Goal: Information Seeking & Learning: Find specific fact

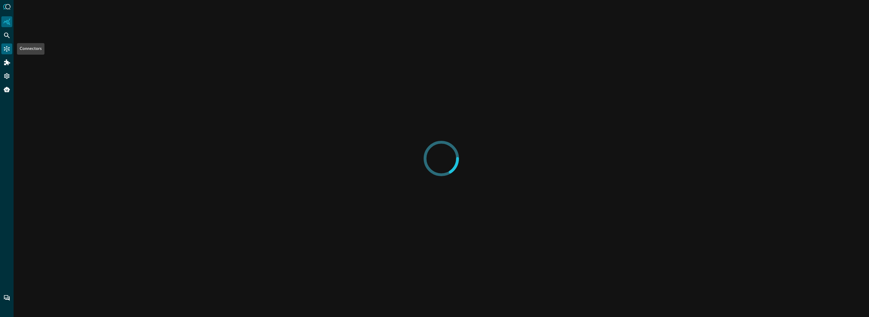
click at [3, 48] on icon "Connectors" at bounding box center [6, 48] width 7 height 7
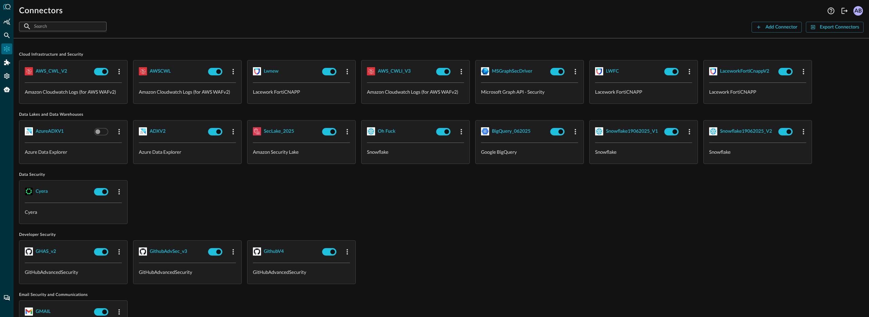
scroll to position [360, 0]
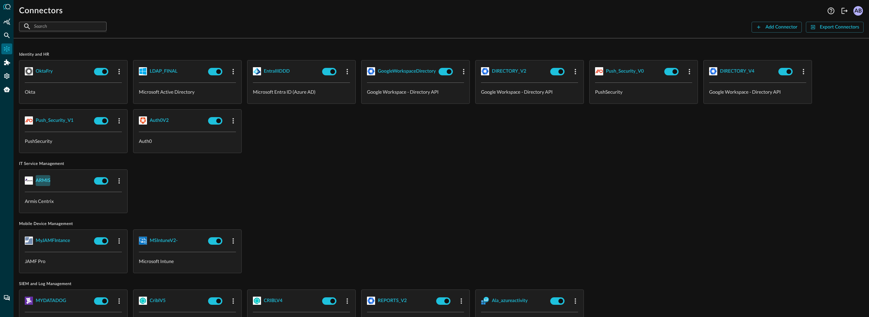
click at [47, 180] on div "ARMIS" at bounding box center [43, 181] width 15 height 8
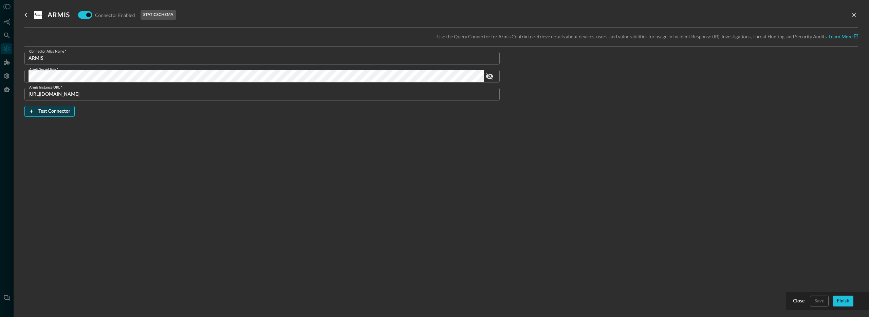
click at [50, 108] on div "Test Connector" at bounding box center [54, 111] width 32 height 8
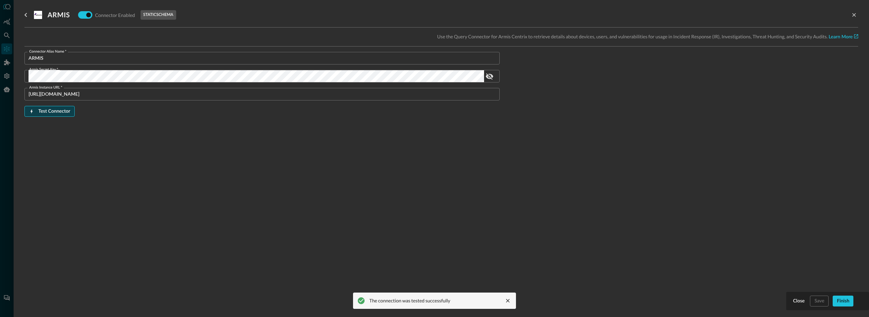
click at [62, 107] on div "Test Connector" at bounding box center [54, 111] width 32 height 8
click at [3, 127] on div at bounding box center [434, 158] width 869 height 317
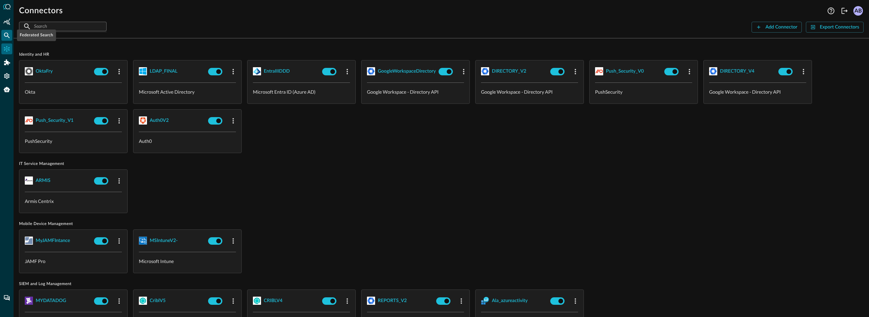
click at [6, 34] on icon "Federated Search" at bounding box center [6, 35] width 7 height 7
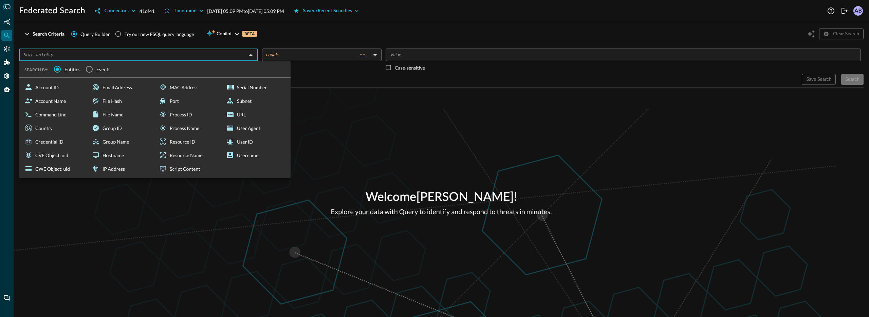
click at [116, 52] on input "text" at bounding box center [133, 55] width 224 height 8
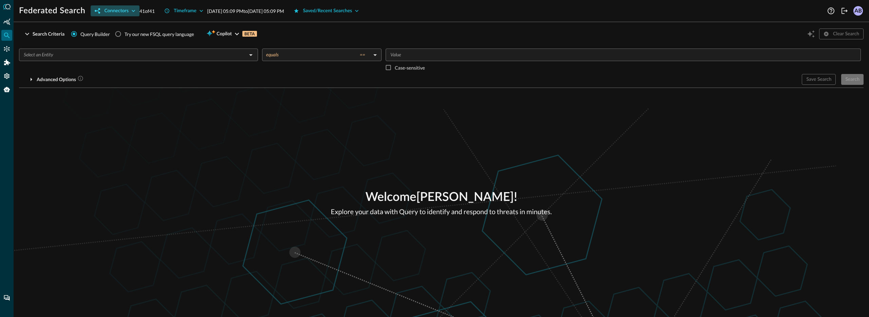
click at [126, 13] on div "Connectors" at bounding box center [116, 11] width 24 height 8
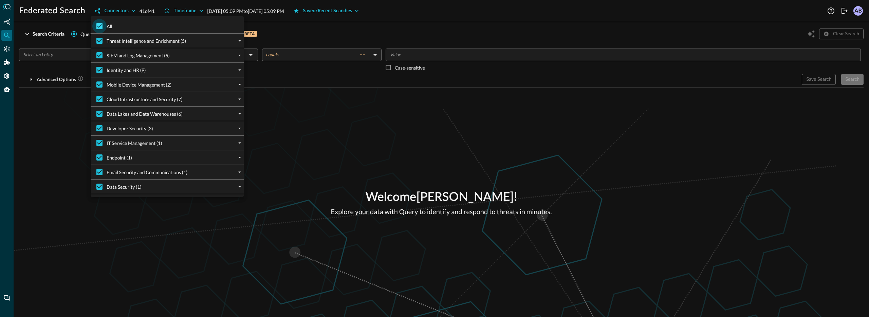
click at [104, 23] on input "All" at bounding box center [99, 26] width 14 height 14
checkbox input "false"
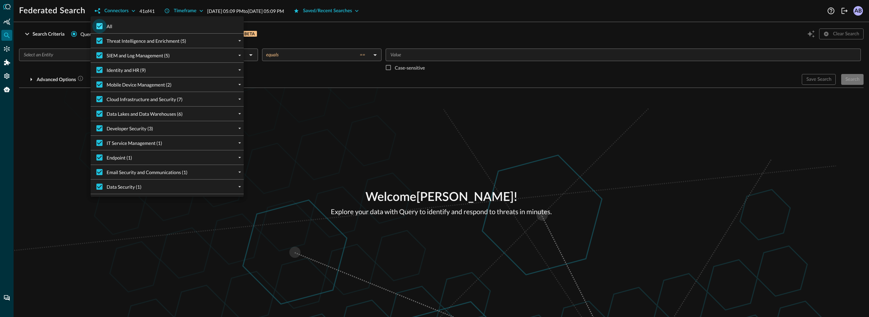
checkbox input "false"
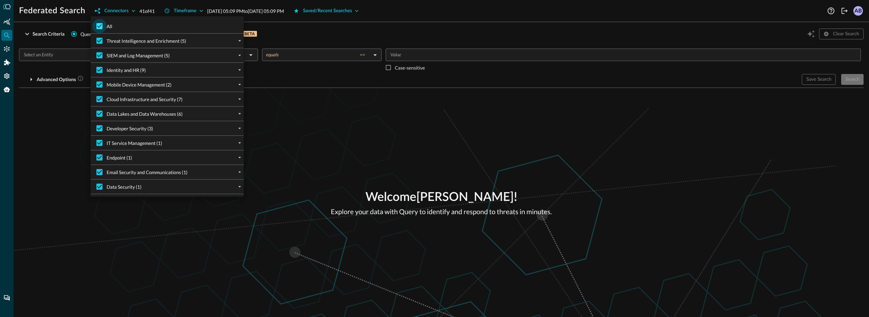
checkbox input "false"
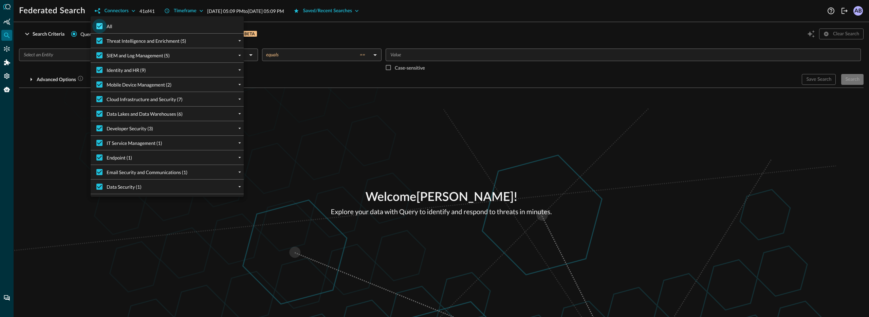
checkbox input "false"
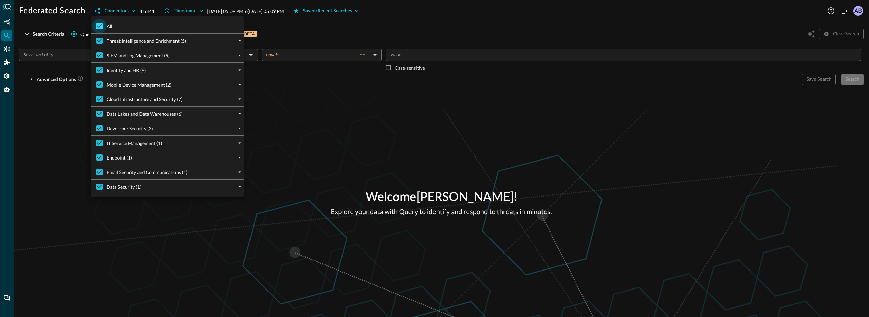
checkbox input "false"
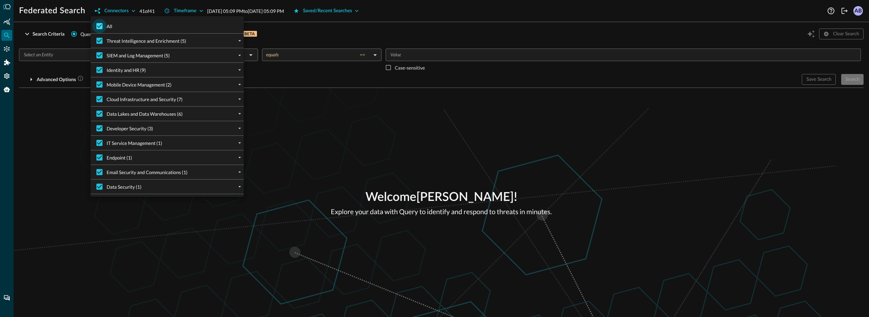
checkbox input "false"
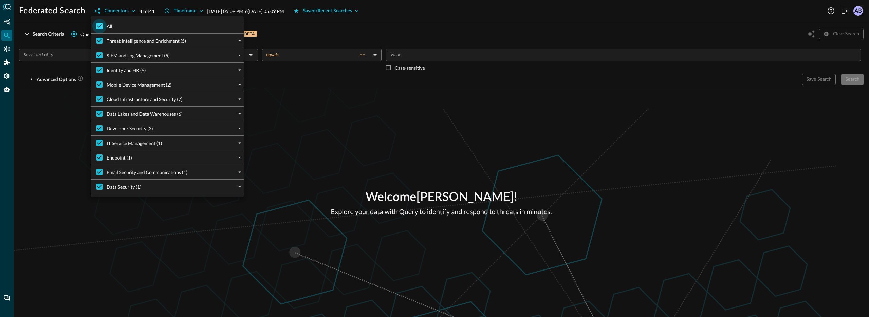
checkbox input "false"
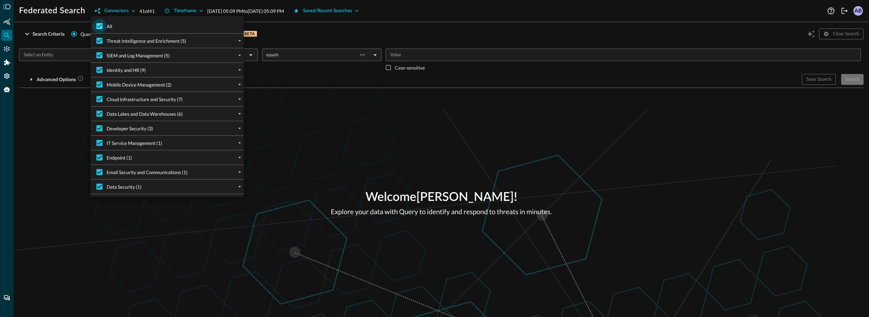
checkbox input "false"
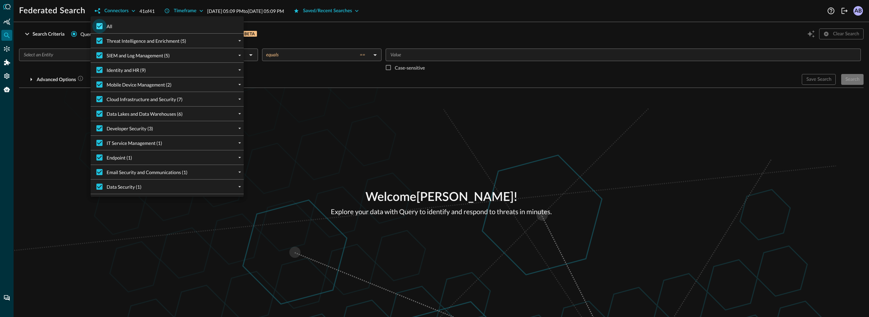
checkbox input "false"
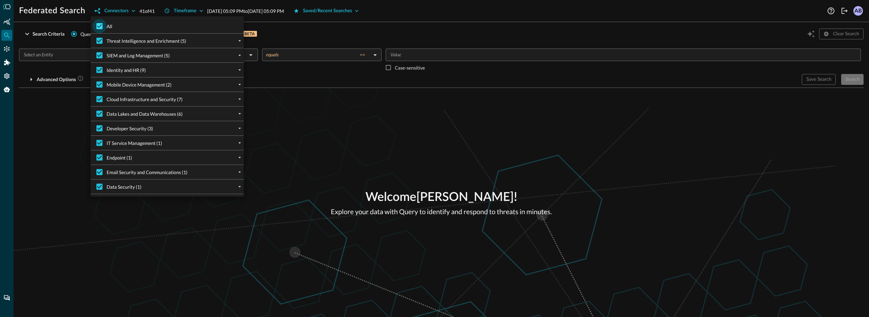
checkbox input "false"
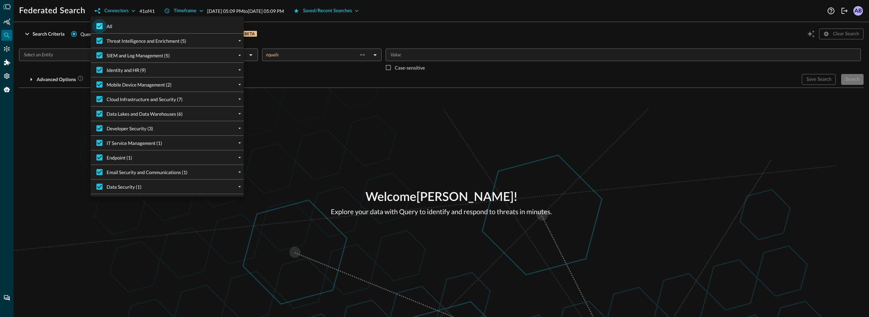
checkbox input "false"
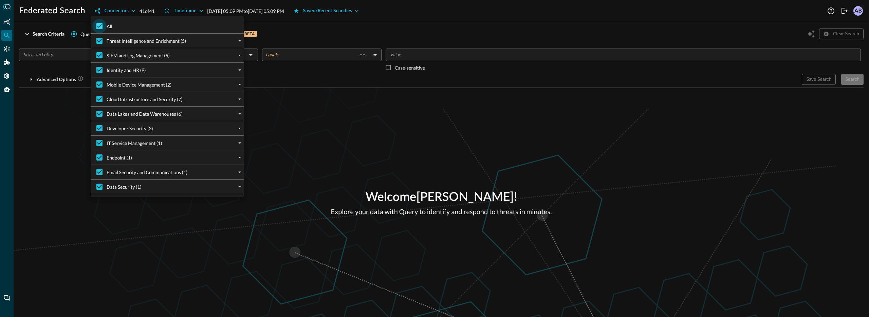
checkbox input "false"
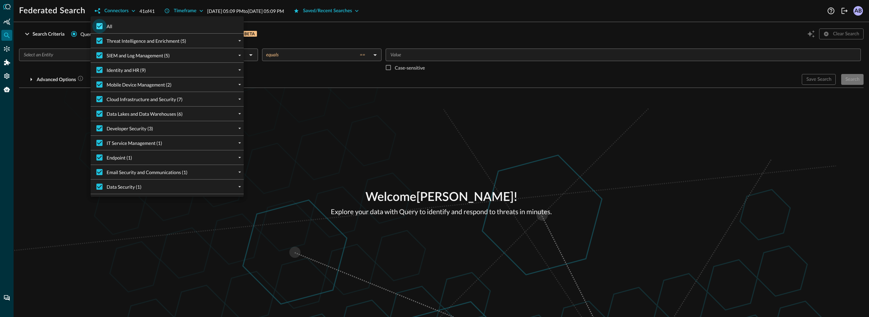
checkbox input "false"
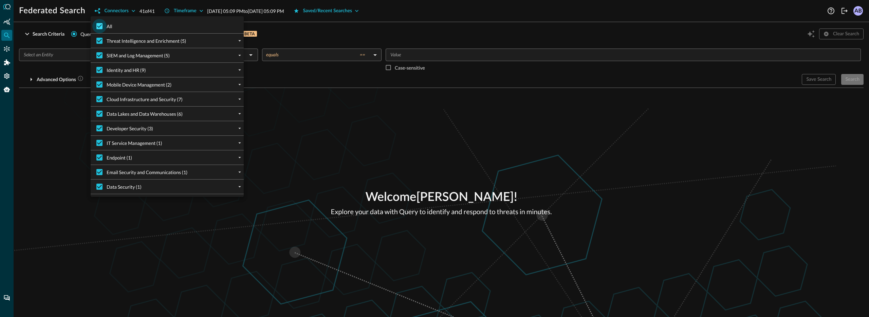
checkbox input "false"
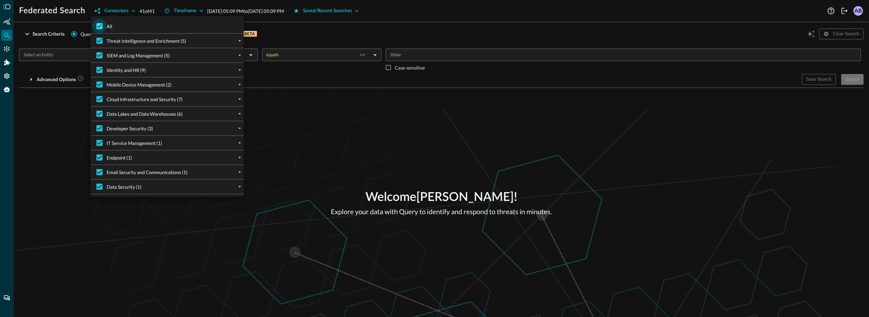
checkbox input "false"
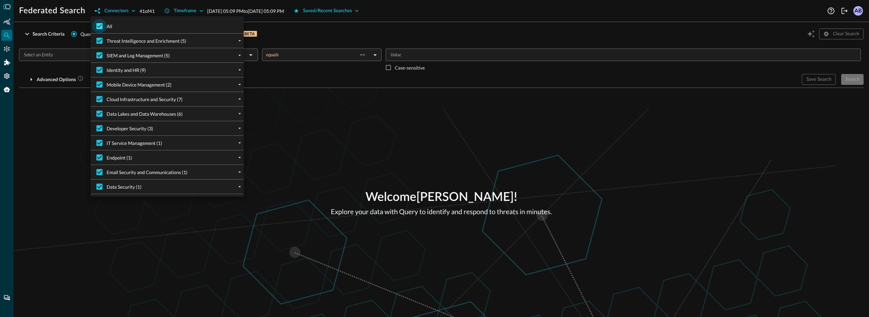
checkbox input "false"
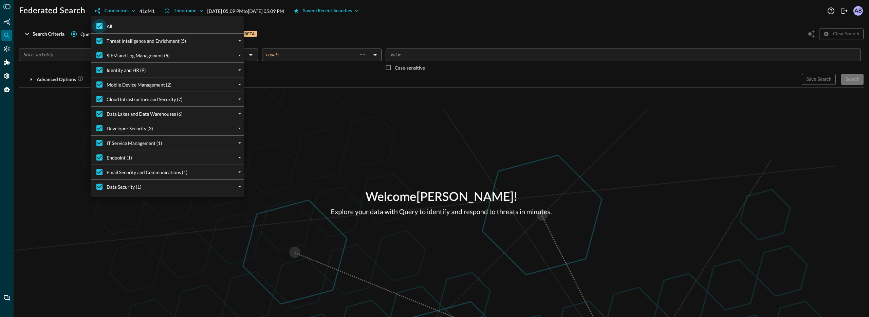
checkbox input "false"
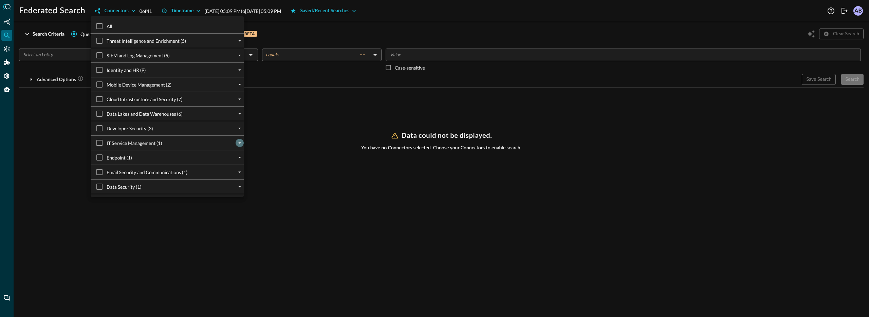
click at [240, 145] on icon "expand" at bounding box center [240, 143] width 6 height 6
click at [102, 145] on input "IT Service Management (1)" at bounding box center [99, 143] width 14 height 14
checkbox input "true"
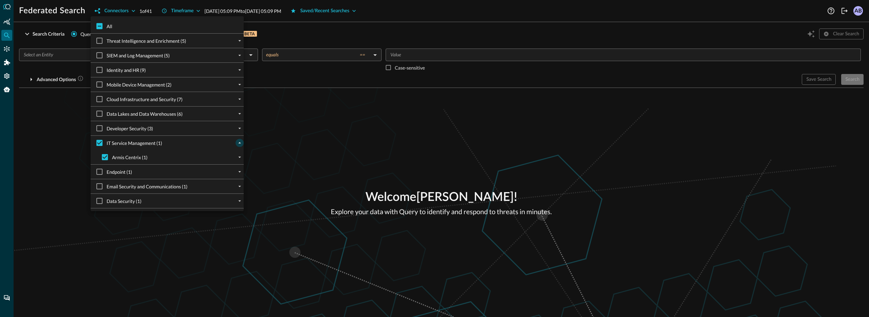
click at [278, 156] on div at bounding box center [434, 158] width 869 height 317
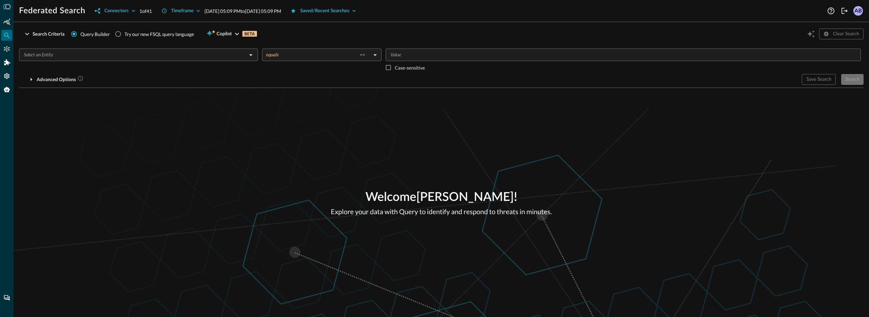
click at [84, 57] on input "text" at bounding box center [133, 55] width 224 height 8
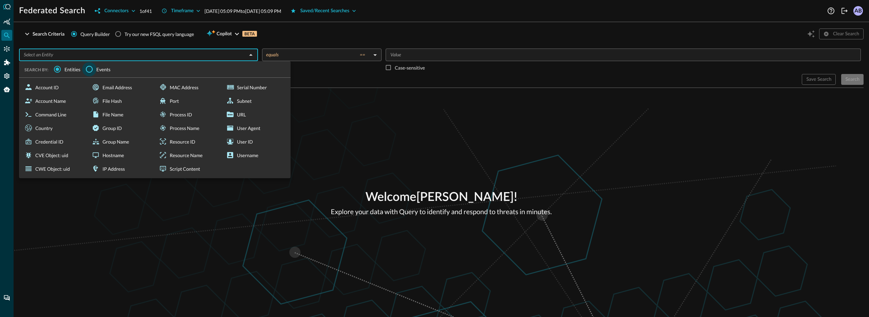
click at [87, 68] on input "Events" at bounding box center [89, 69] width 14 height 14
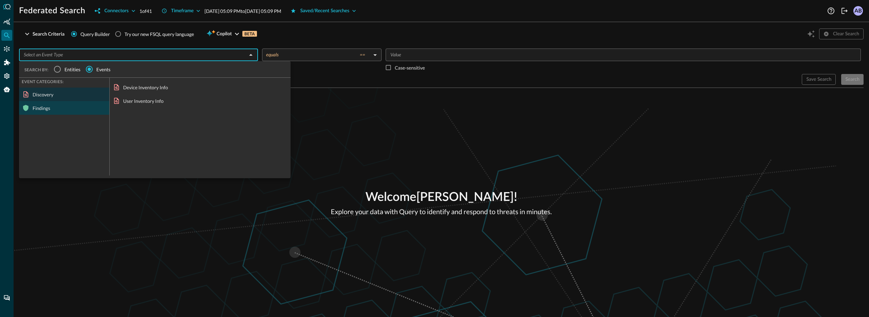
click at [60, 110] on div "Findings" at bounding box center [64, 108] width 90 height 14
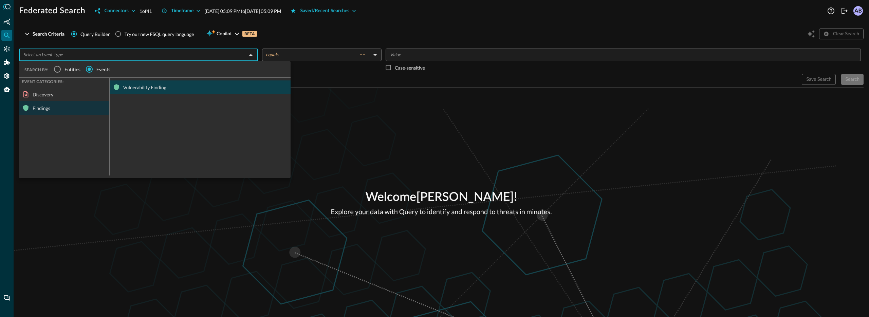
click at [139, 84] on div "Vulnerability Finding" at bounding box center [200, 87] width 181 height 14
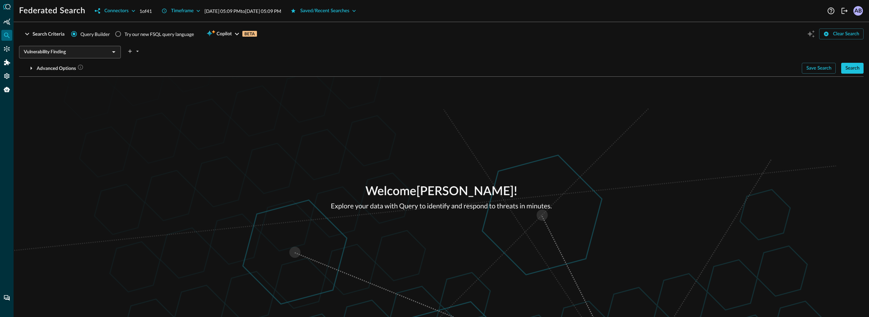
click at [368, 108] on div "Welcome Aman Bhardwaj ! Explore your data with Query to identify and respond to…" at bounding box center [441, 197] width 855 height 240
click at [177, 10] on div "Timeframe" at bounding box center [182, 11] width 23 height 8
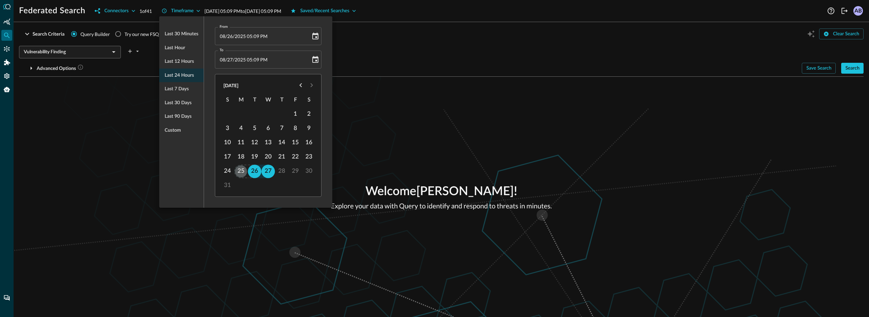
click at [240, 171] on button "25" at bounding box center [242, 172] width 14 height 14
type input "08/25/2025 05:09 PM"
click at [384, 148] on div at bounding box center [434, 158] width 869 height 317
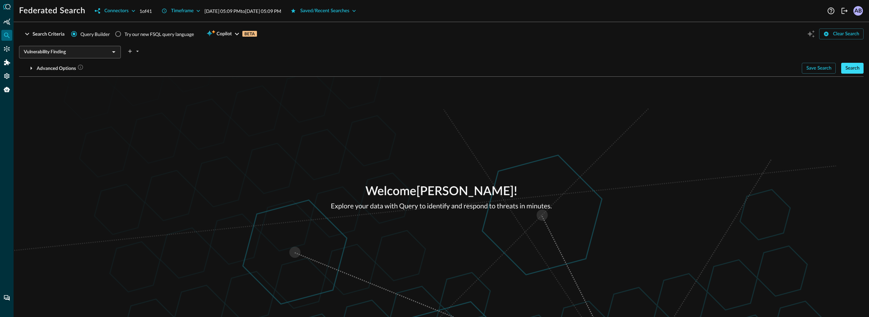
click at [856, 64] on div "Search" at bounding box center [852, 68] width 14 height 8
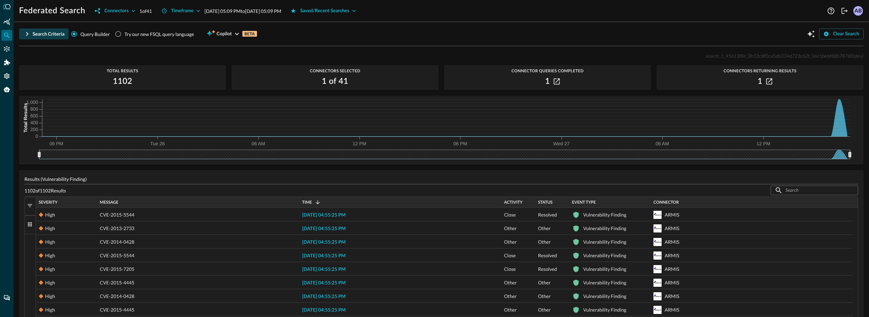
click at [33, 34] on div "Search Criteria" at bounding box center [49, 34] width 32 height 8
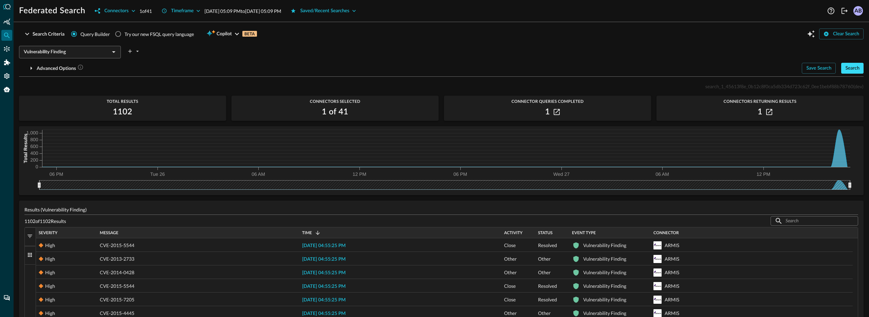
click at [847, 64] on div "Search" at bounding box center [852, 68] width 14 height 8
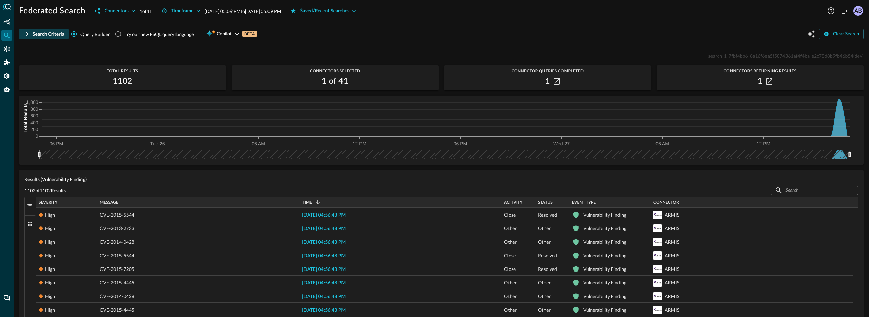
click at [43, 34] on div "Search Criteria" at bounding box center [49, 34] width 32 height 8
click at [44, 34] on div "Search Criteria" at bounding box center [49, 34] width 32 height 8
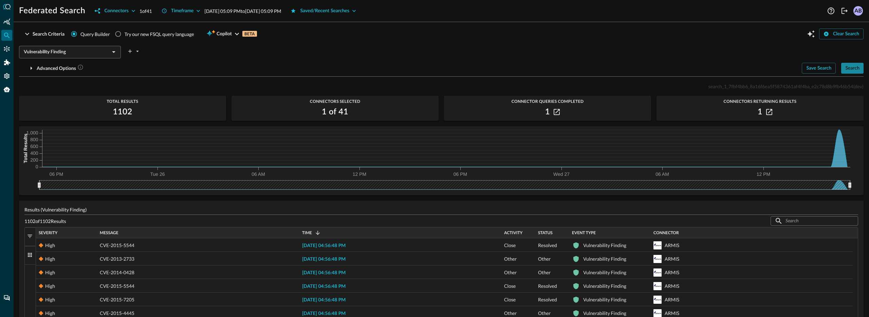
click at [852, 69] on div "Search" at bounding box center [852, 68] width 14 height 8
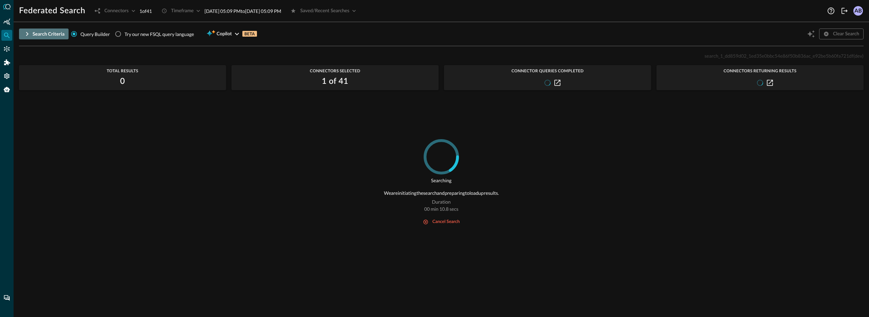
click at [25, 34] on icon "button" at bounding box center [27, 34] width 8 height 8
